Goal: Task Accomplishment & Management: Use online tool/utility

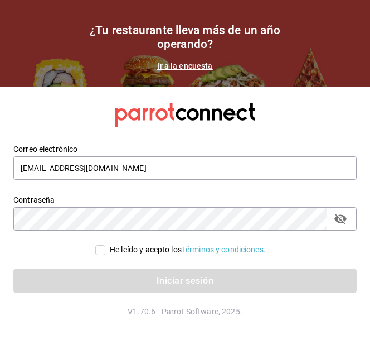
click at [95, 245] on input "He leído y acepto los Términos y condiciones." at bounding box center [100, 250] width 10 height 10
checkbox input "true"
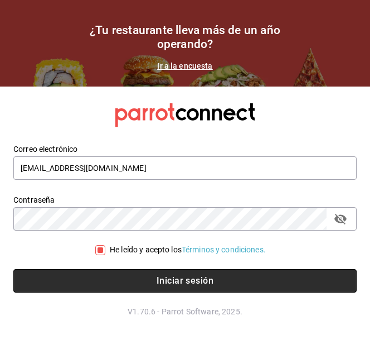
click at [106, 274] on button "Iniciar sesión" at bounding box center [185, 280] width 344 height 23
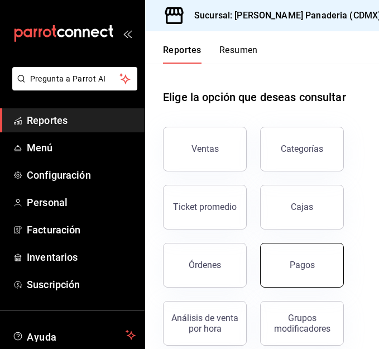
click at [298, 266] on div "Pagos" at bounding box center [301, 264] width 25 height 11
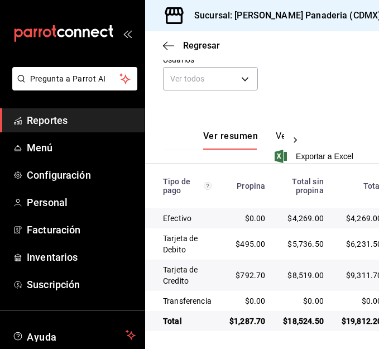
scroll to position [0, 28]
